Goal: Information Seeking & Learning: Learn about a topic

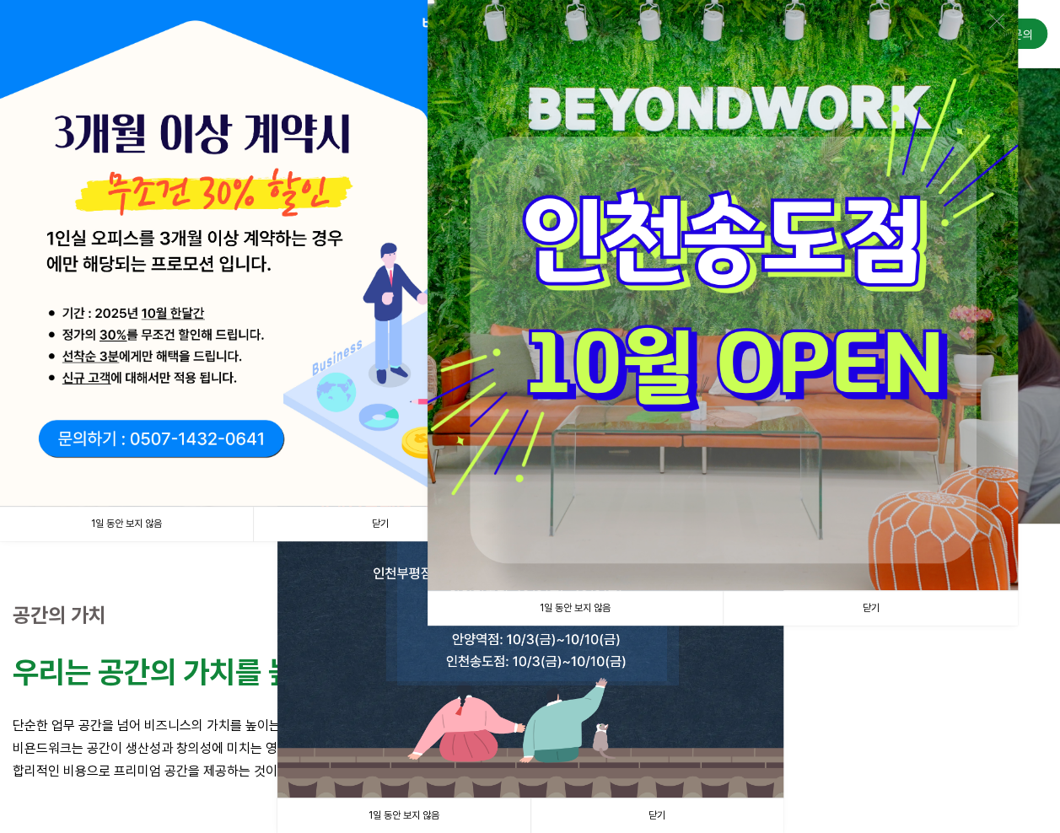
click at [873, 615] on link "닫기" at bounding box center [870, 608] width 295 height 35
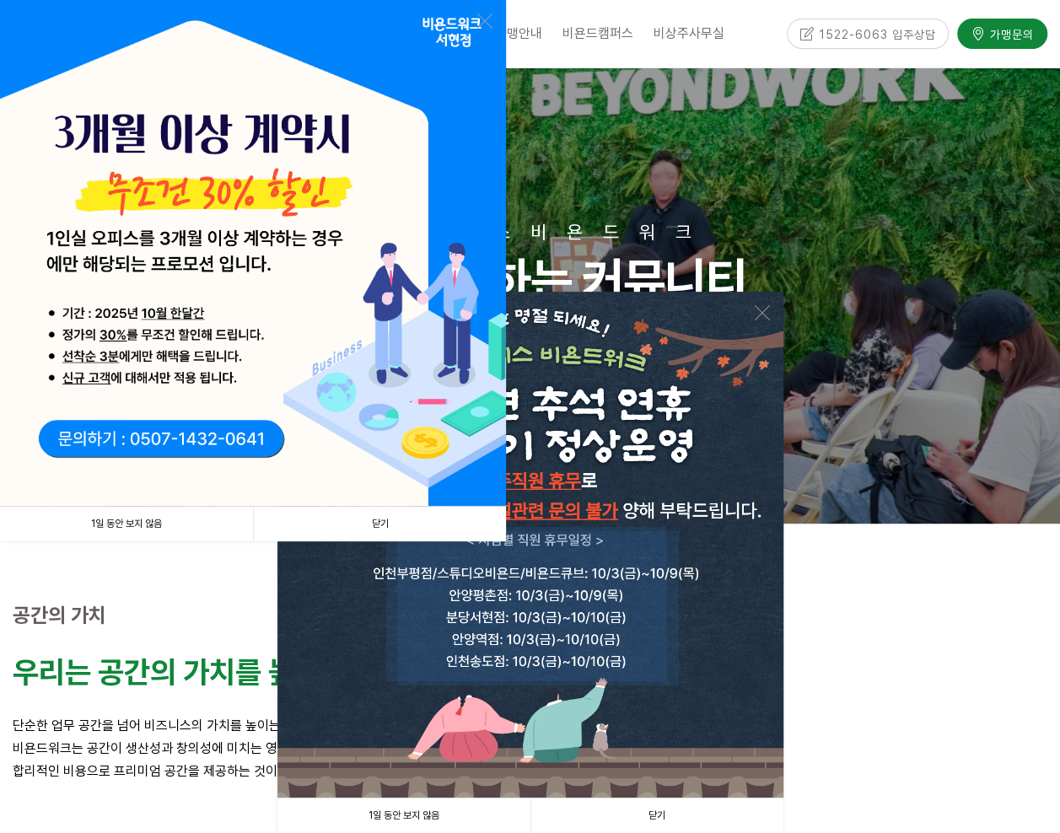
click at [400, 533] on link "닫기" at bounding box center [379, 524] width 253 height 35
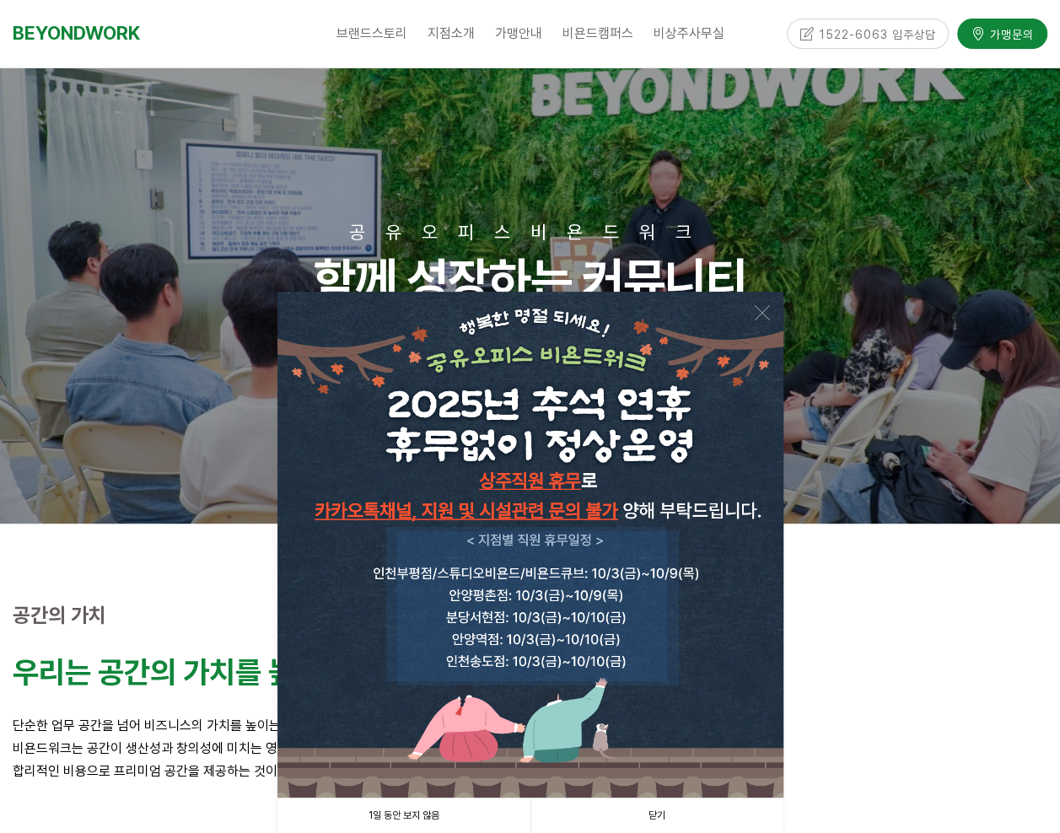
click at [769, 311] on img at bounding box center [530, 545] width 506 height 506
click at [756, 312] on link at bounding box center [762, 312] width 15 height 15
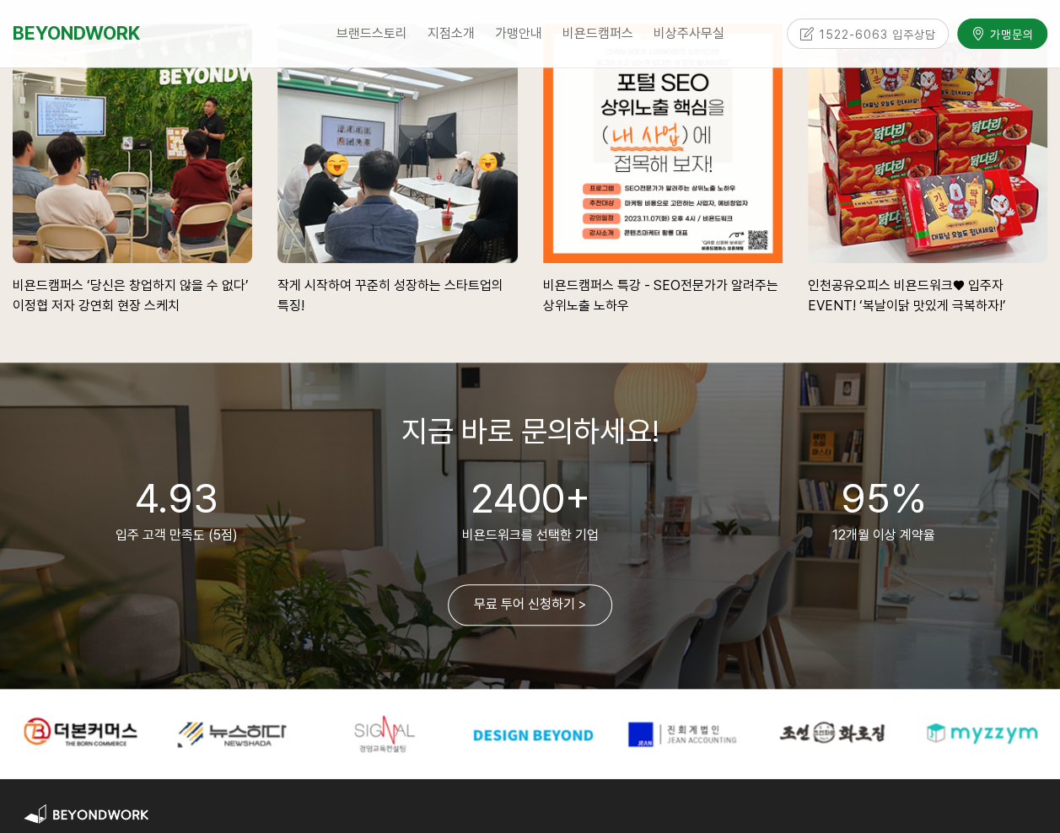
scroll to position [3541, 0]
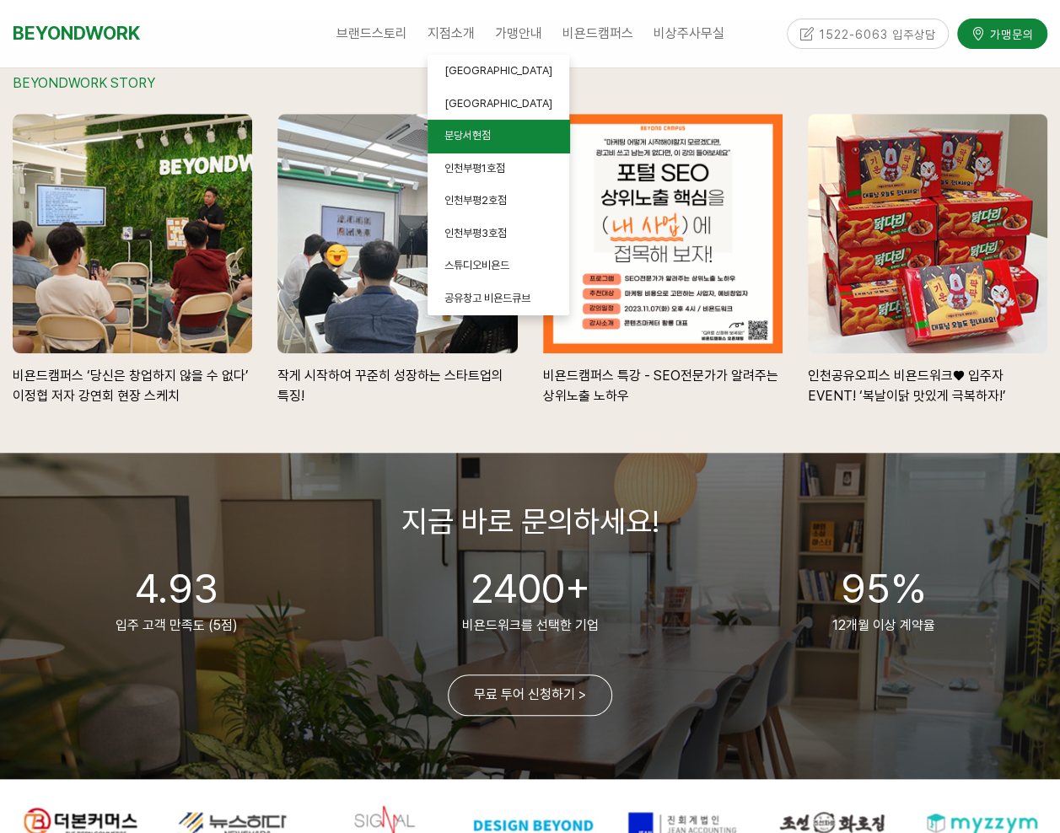
click at [501, 134] on link "분당서현점" at bounding box center [498, 136] width 142 height 33
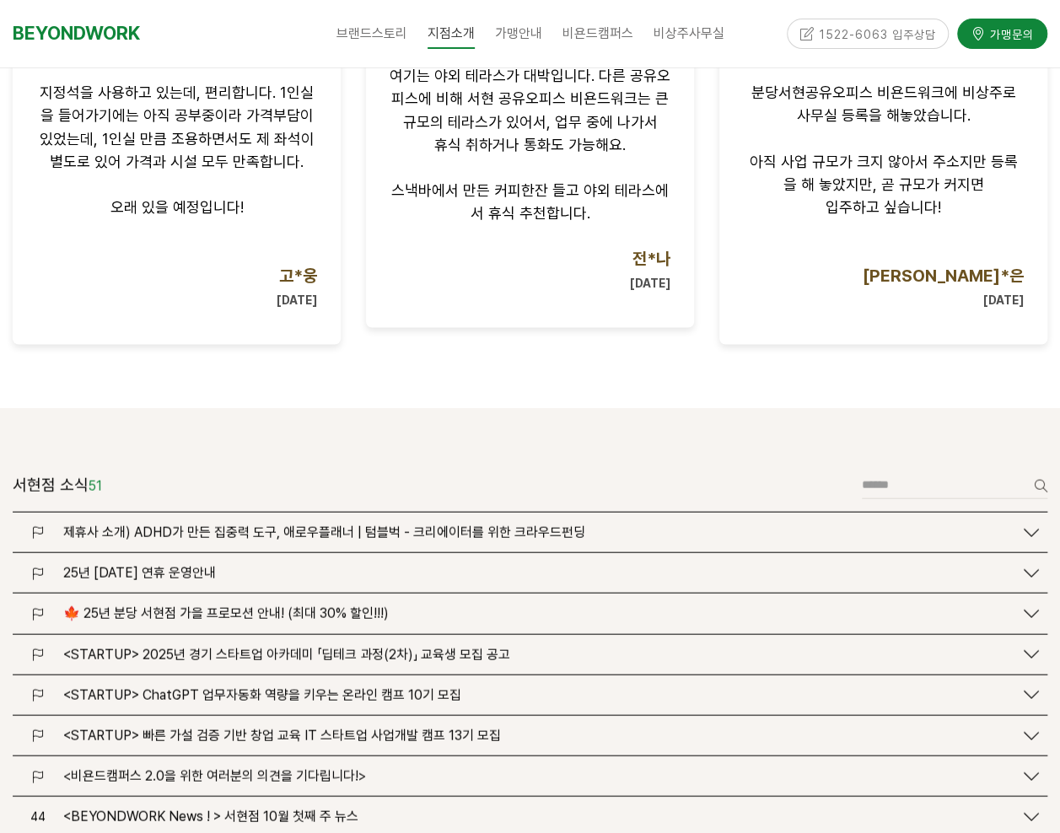
scroll to position [1771, 0]
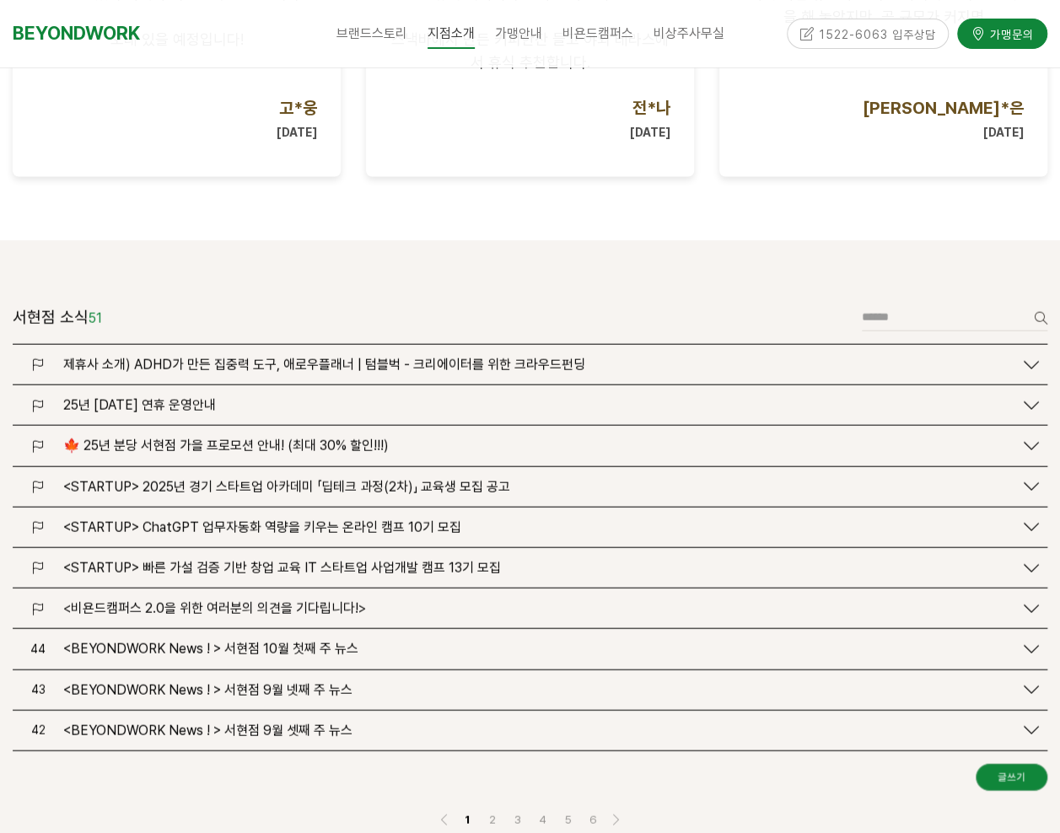
click at [321, 438] on span "🍁 25년 분당 서현점 가을 프로모션 안내! (최대 30% 할인!!!)" at bounding box center [225, 446] width 325 height 16
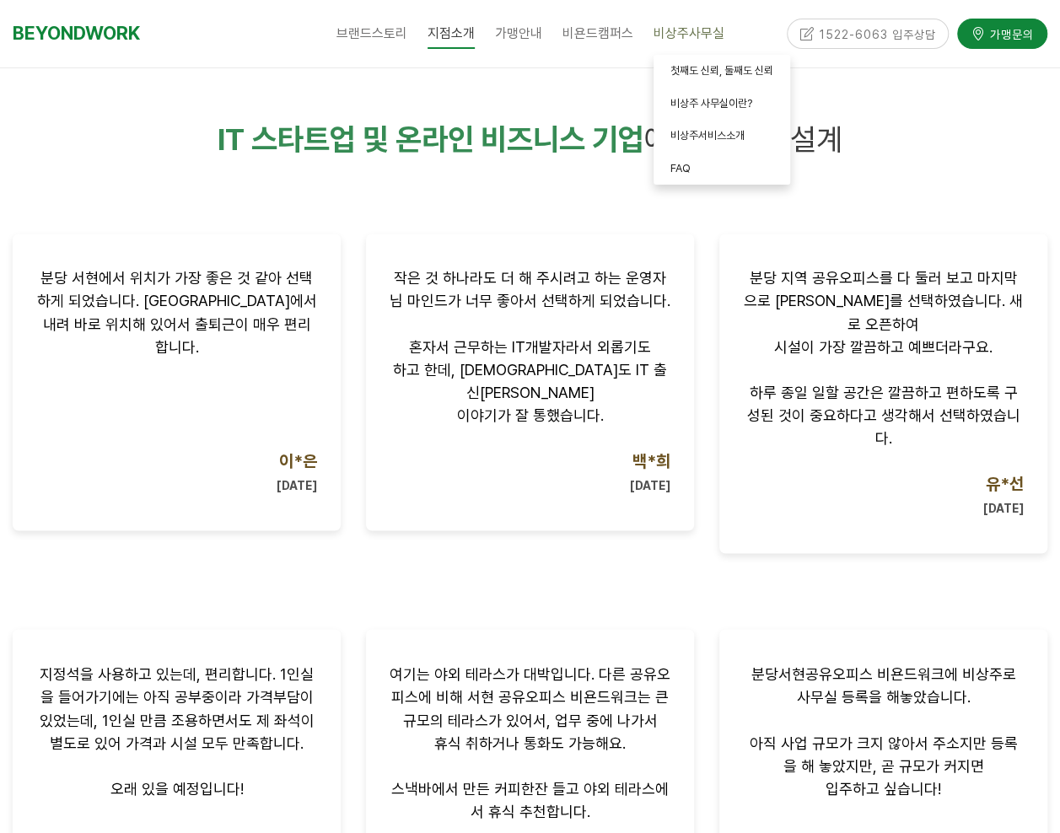
scroll to position [843, 0]
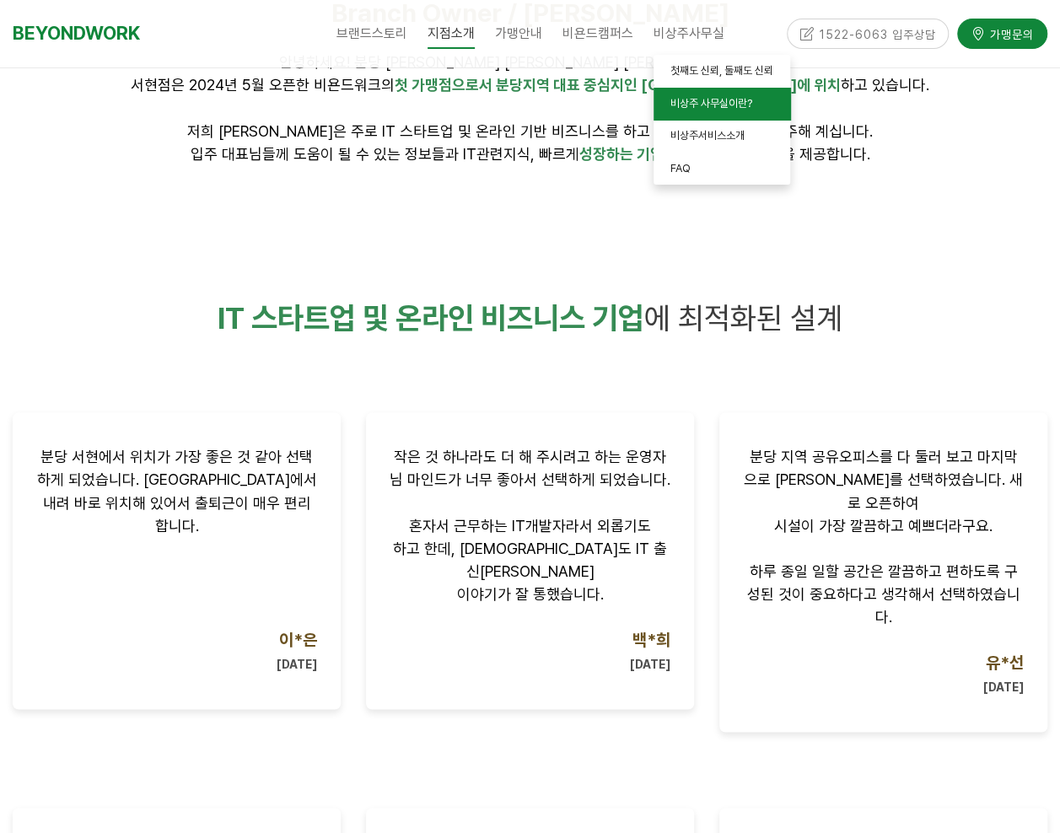
click at [706, 105] on span "비상주 사무실이란?" at bounding box center [711, 103] width 82 height 13
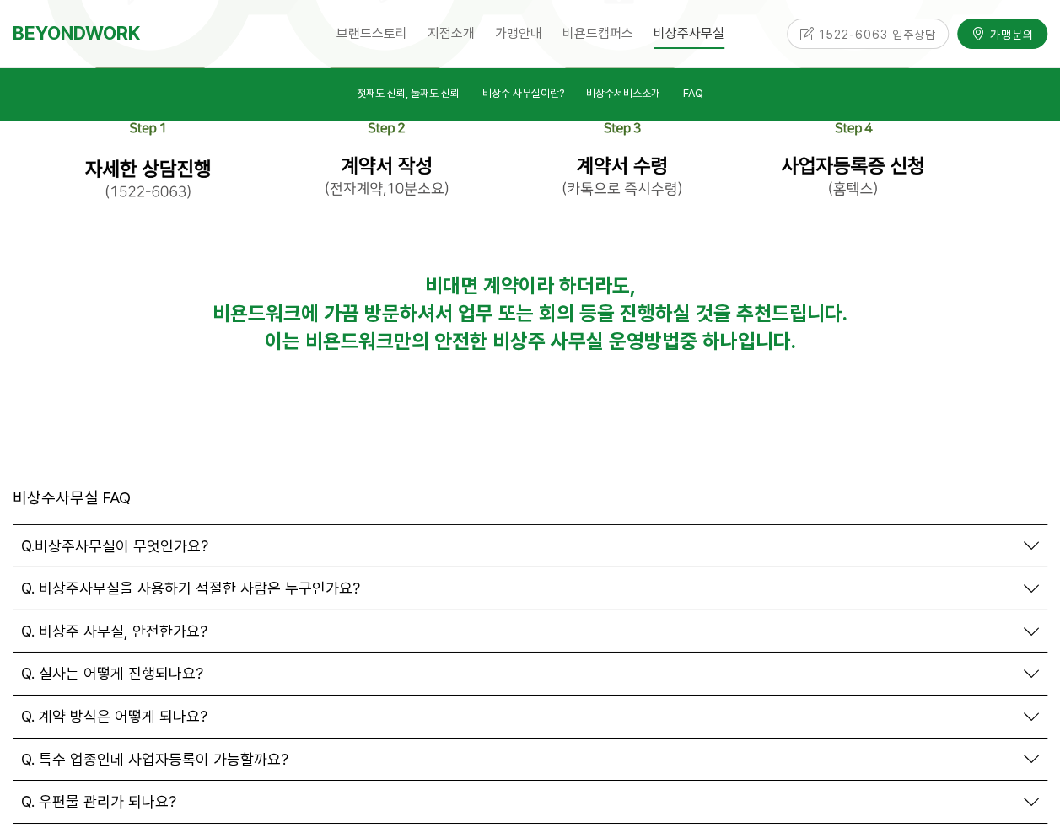
scroll to position [5735, 0]
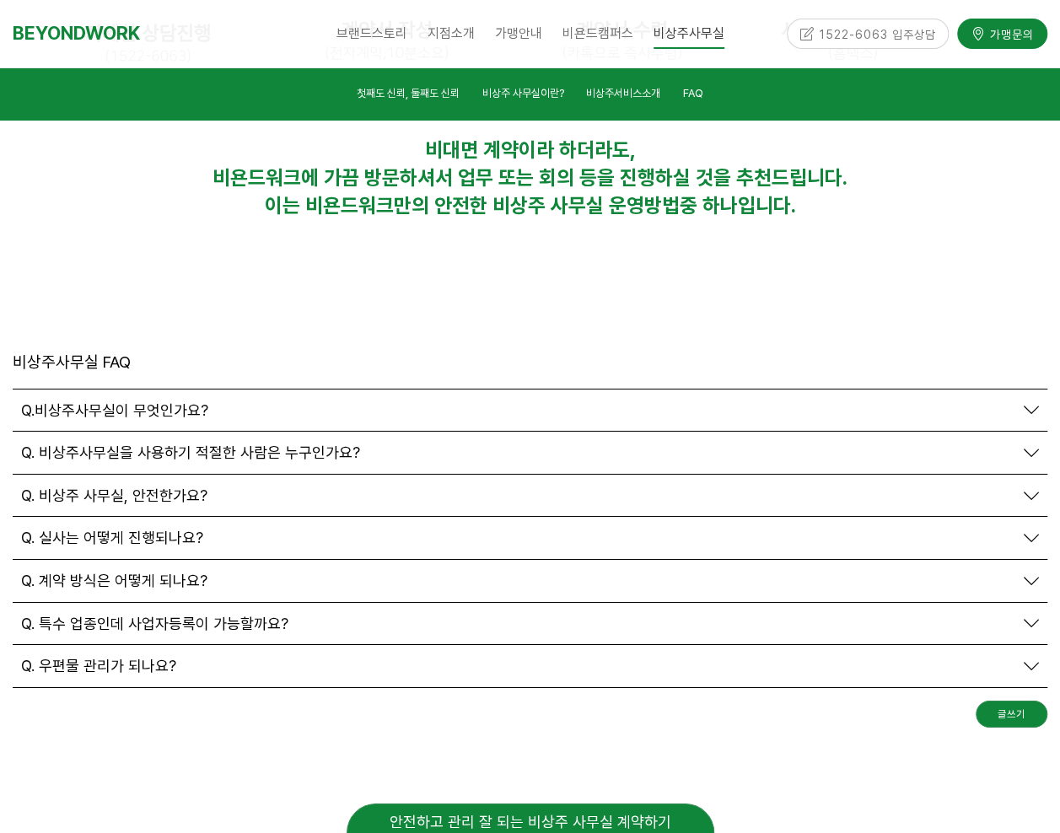
click at [407, 401] on div "Q.비상주사무실이 무엇인가요?" at bounding box center [517, 410] width 992 height 19
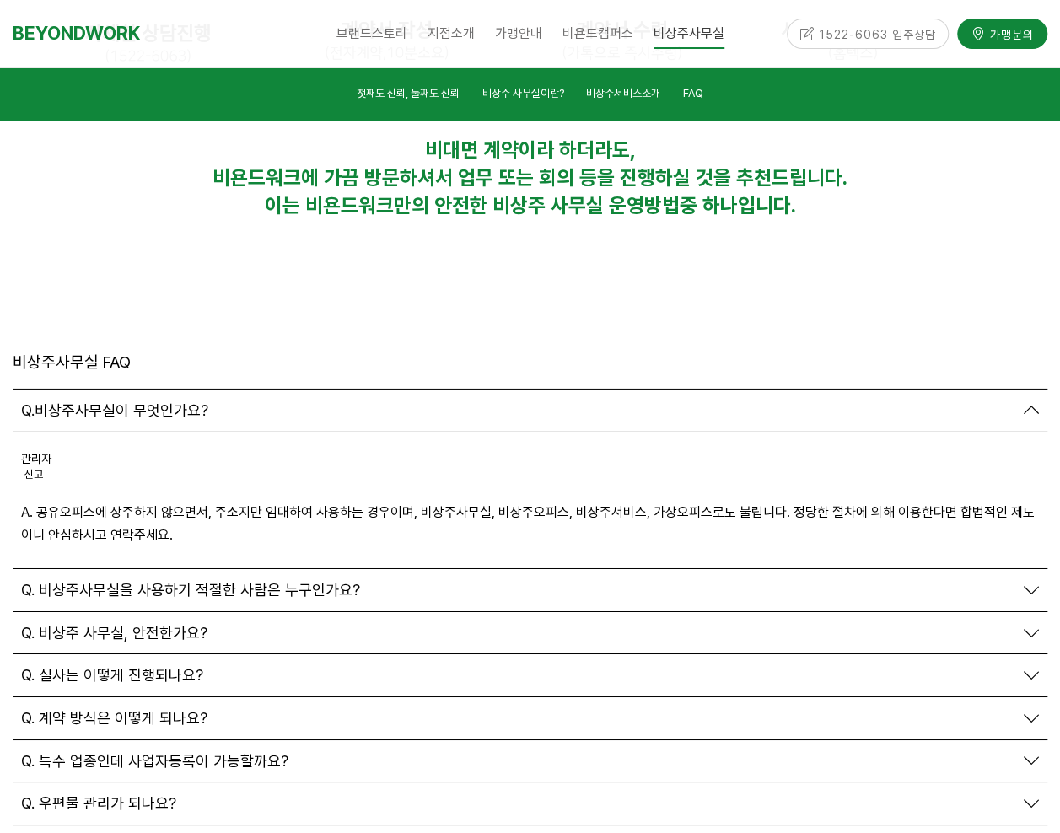
click at [244, 501] on p "A. 공유오피스에 상주하지 않으면서, 주소지만 임대하여 사용하는 경우이며, 비상주사무실, 비상주오피스, 비상주서비스, 가상오피스로도 불립니다.…" at bounding box center [530, 524] width 1018 height 46
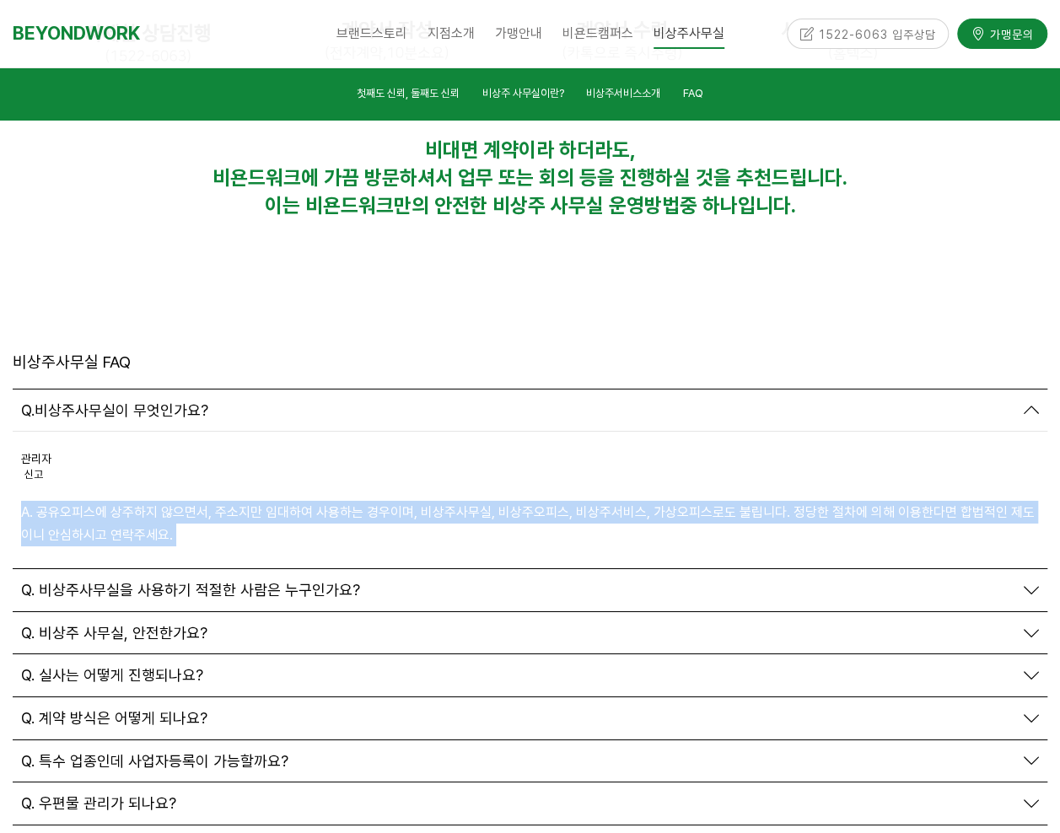
click at [244, 501] on p "A. 공유오피스에 상주하지 않으면서, 주소지만 임대하여 사용하는 경우이며, 비상주사무실, 비상주오피스, 비상주서비스, 가상오피스로도 불립니다.…" at bounding box center [530, 524] width 1018 height 46
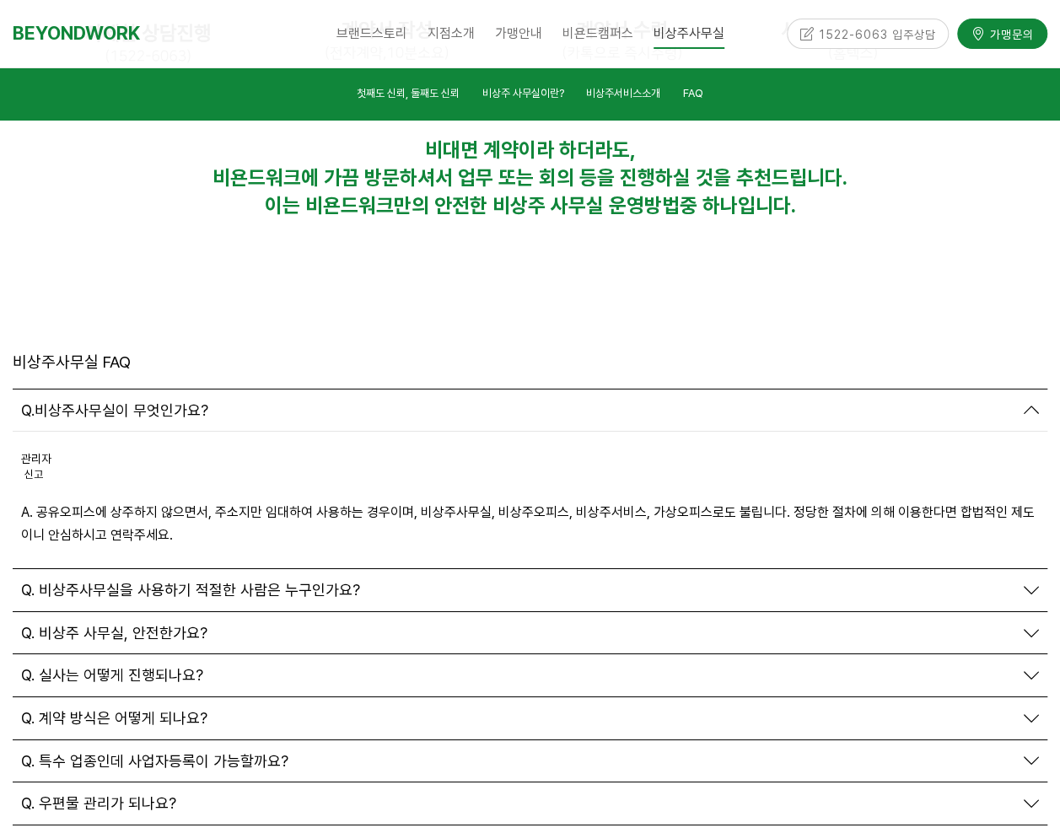
click at [363, 450] on div "관리자 신고 신고" at bounding box center [530, 475] width 1018 height 51
click at [454, 581] on div "Q. 비상주사무실을 사용하기 적절한 사람은 누구인가요?" at bounding box center [517, 590] width 992 height 19
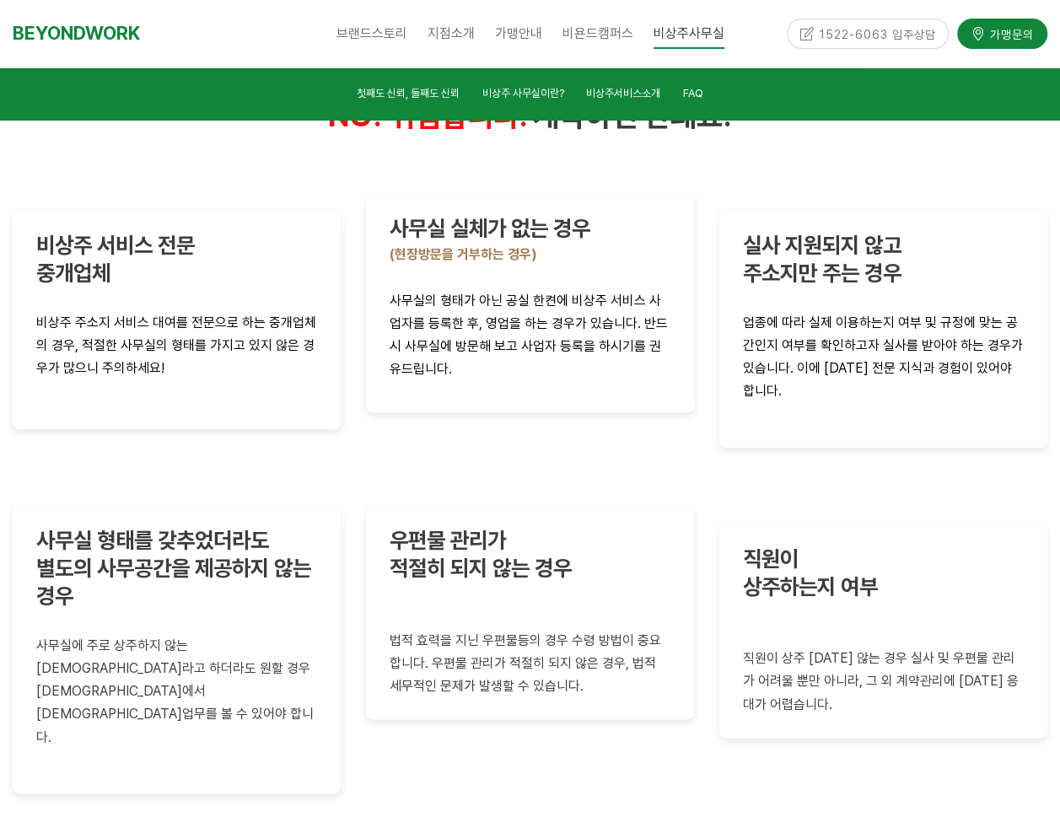
scroll to position [3627, 0]
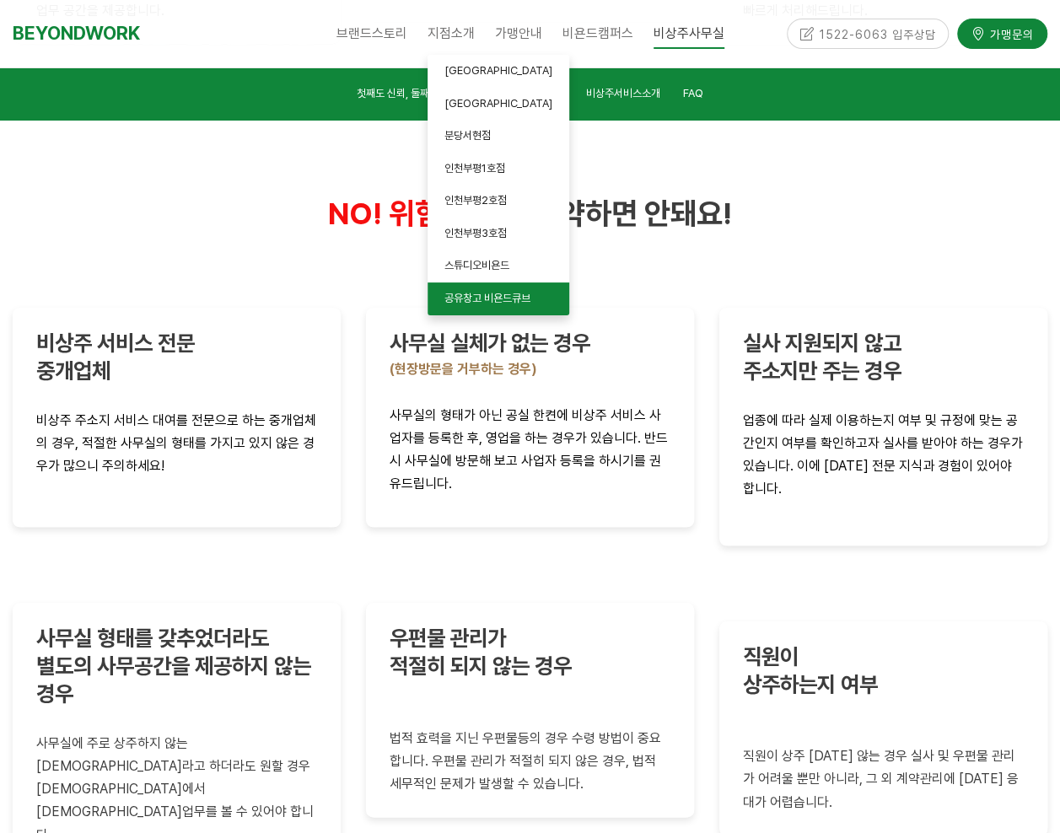
click at [505, 298] on span "공유창고 비욘드큐브" at bounding box center [487, 298] width 86 height 13
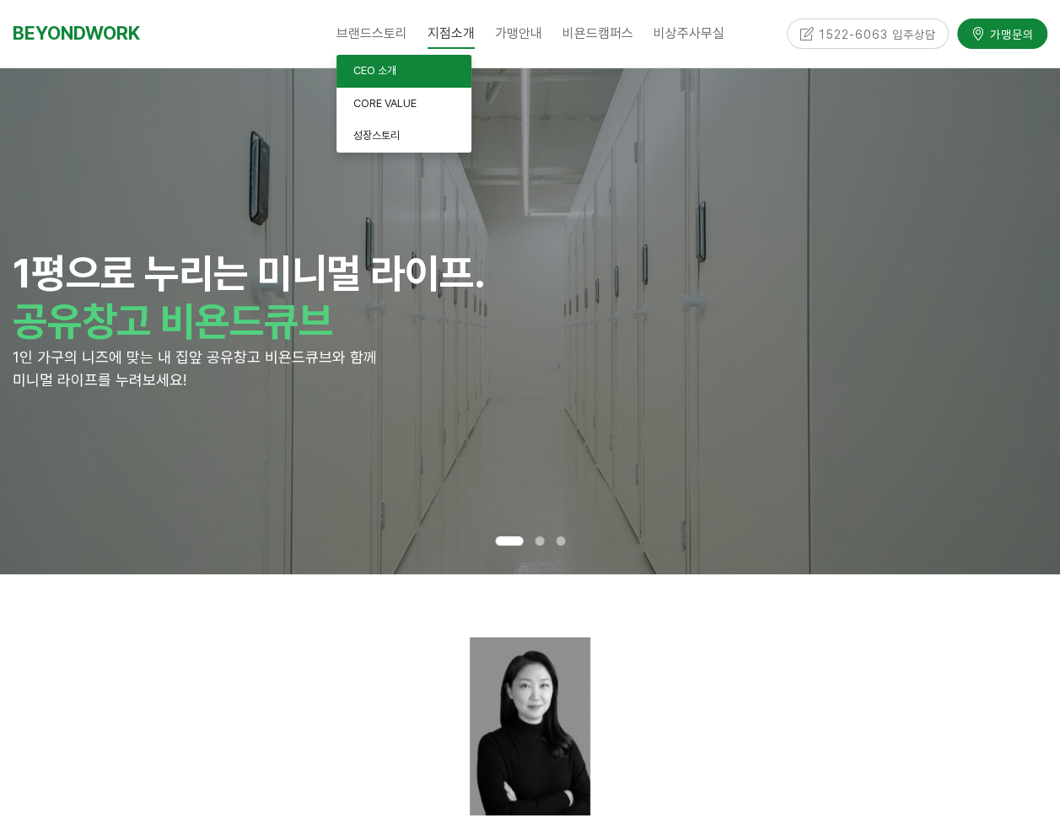
click at [375, 68] on span "CEO 소개" at bounding box center [374, 70] width 43 height 13
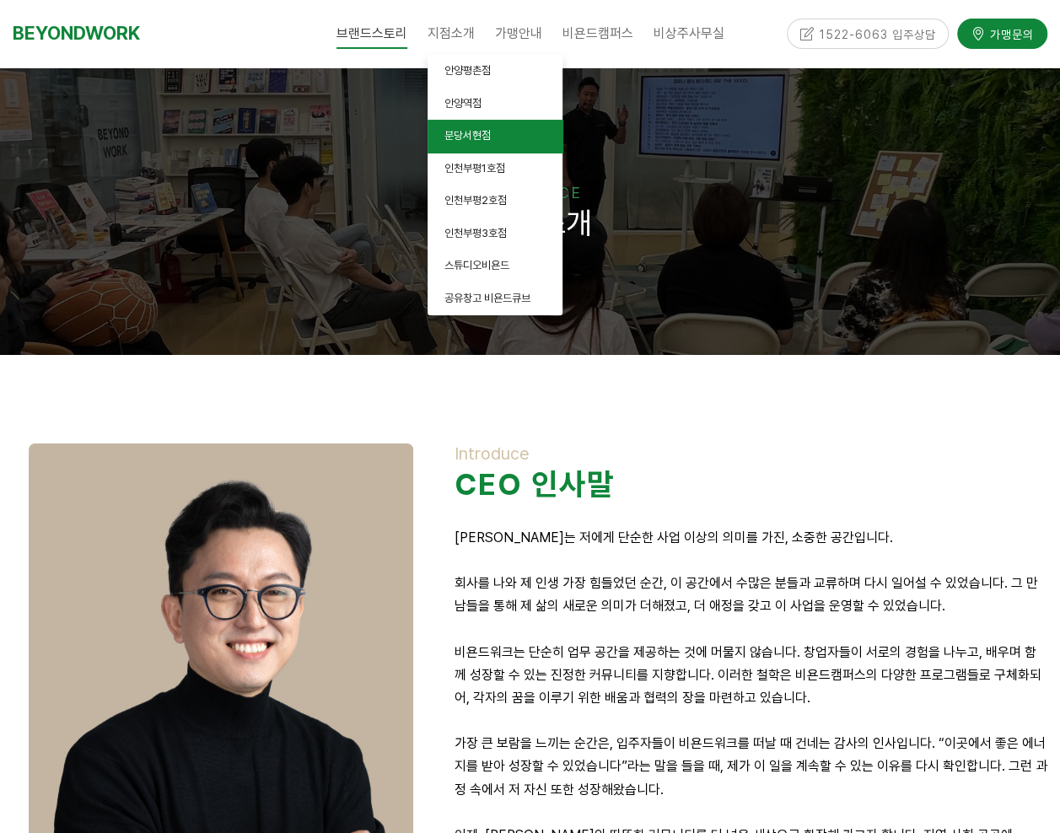
click at [497, 138] on link "분당서현점" at bounding box center [494, 136] width 135 height 33
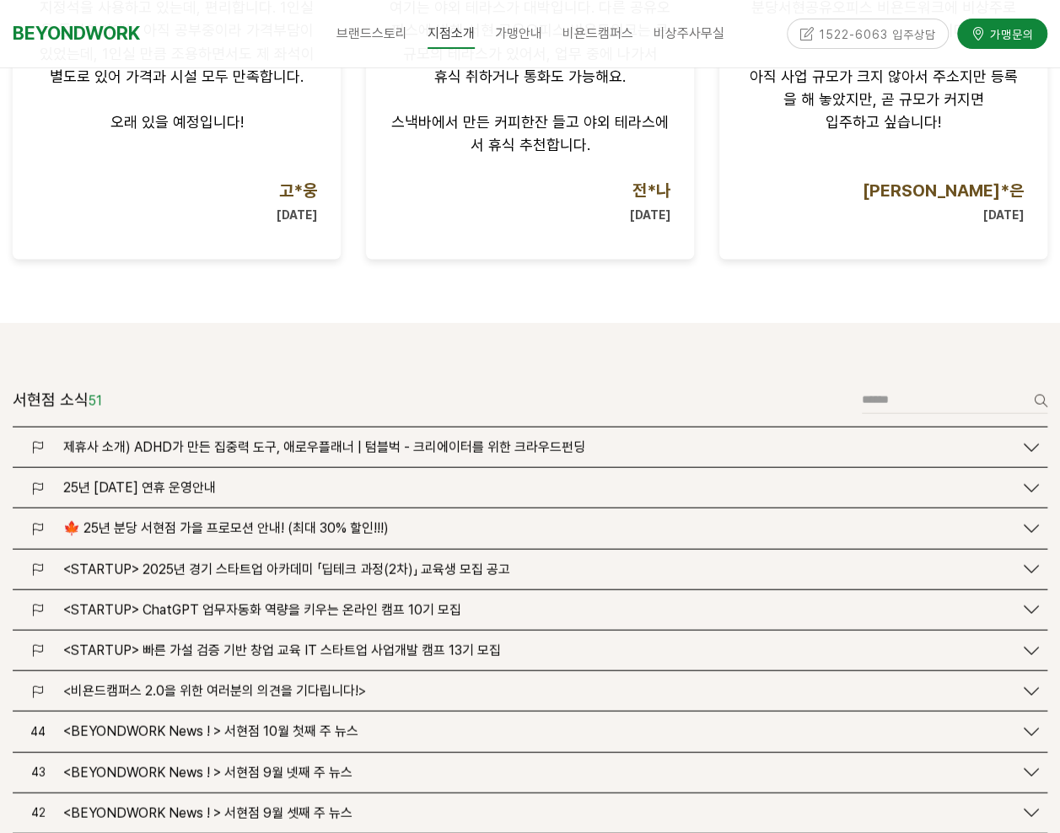
scroll to position [1686, 0]
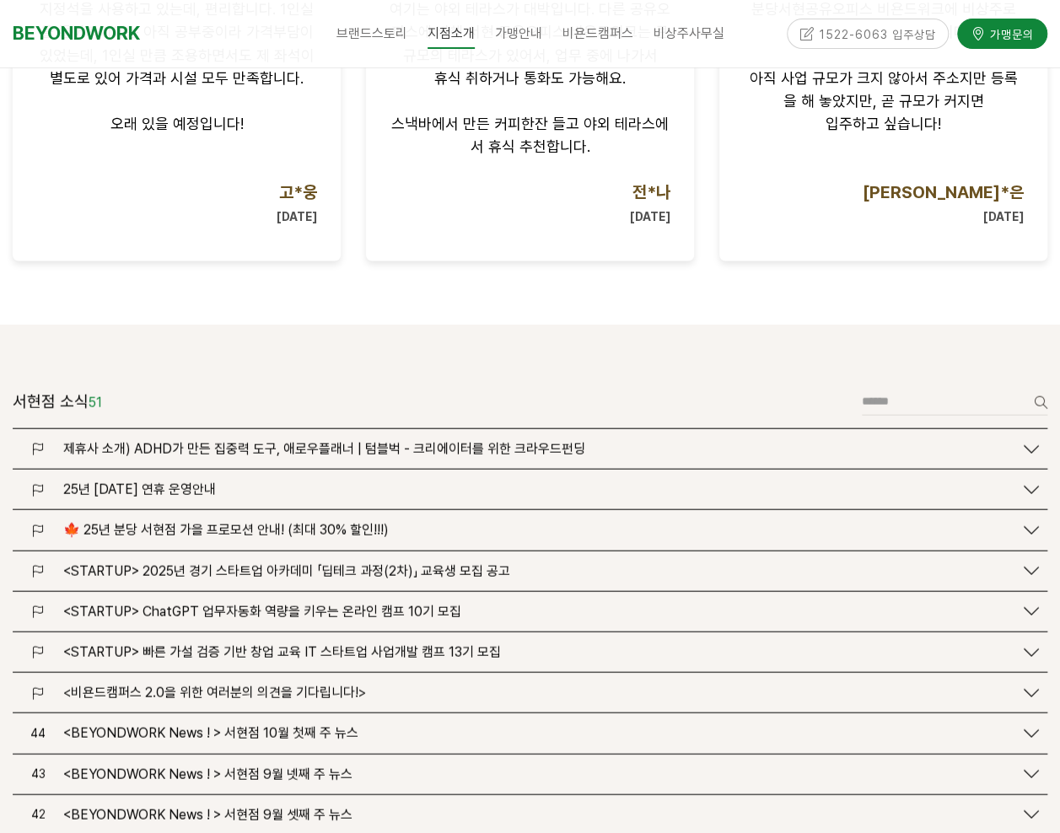
click at [175, 522] on span "🍁 25년 분당 서현점 가을 프로모션 안내! (최대 30% 할인!!!)" at bounding box center [225, 530] width 325 height 16
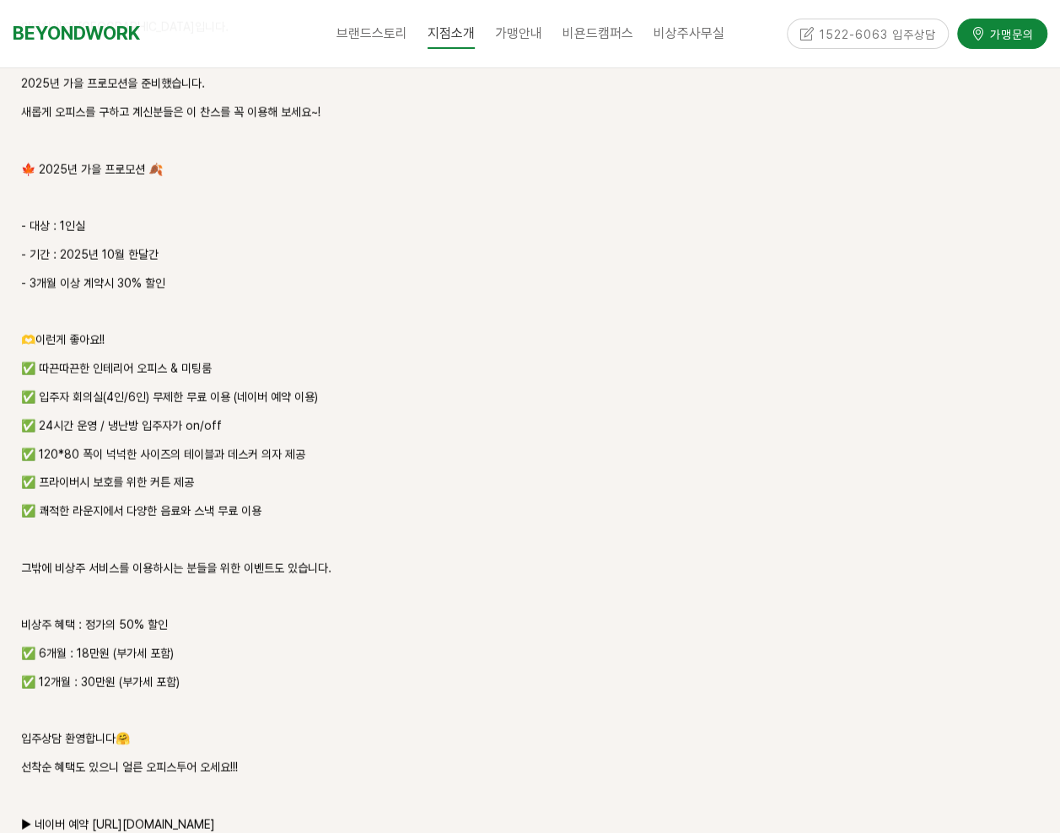
scroll to position [2445, 0]
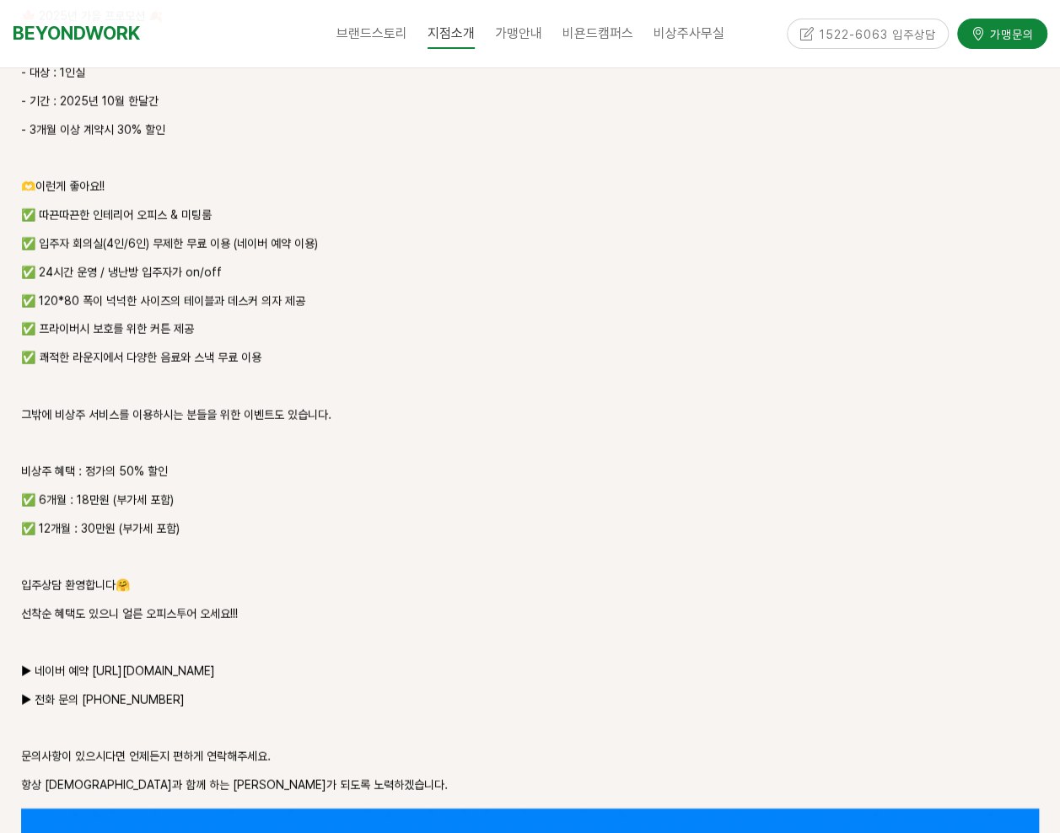
drag, startPoint x: 240, startPoint y: 650, endPoint x: 94, endPoint y: 644, distance: 146.8
click at [94, 662] on p "▶ 네이버 예약 [URL][DOMAIN_NAME]" at bounding box center [530, 672] width 1018 height 20
click at [206, 662] on p "▶ 네이버 예약 [URL][DOMAIN_NAME]" at bounding box center [530, 672] width 1018 height 20
drag, startPoint x: 232, startPoint y: 647, endPoint x: 90, endPoint y: 648, distance: 141.7
click at [90, 662] on p "▶ 네이버 예약 [URL][DOMAIN_NAME]" at bounding box center [530, 672] width 1018 height 20
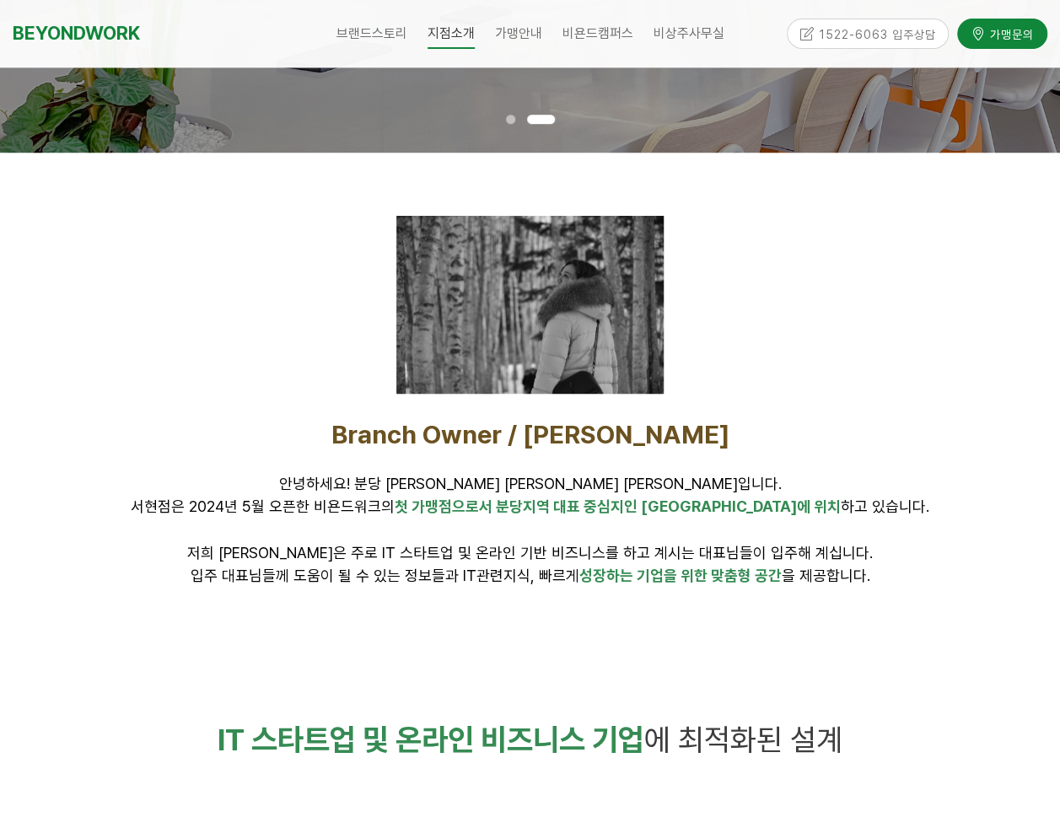
scroll to position [0, 0]
